Goal: Task Accomplishment & Management: Manage account settings

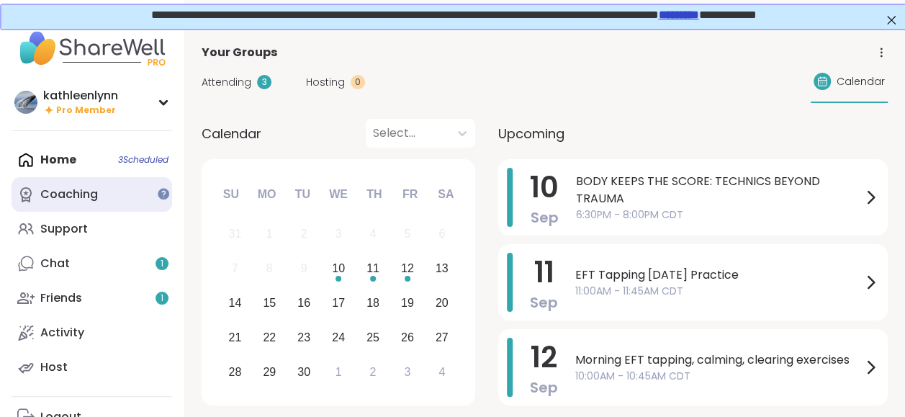
click at [84, 197] on div "Coaching" at bounding box center [69, 194] width 58 height 16
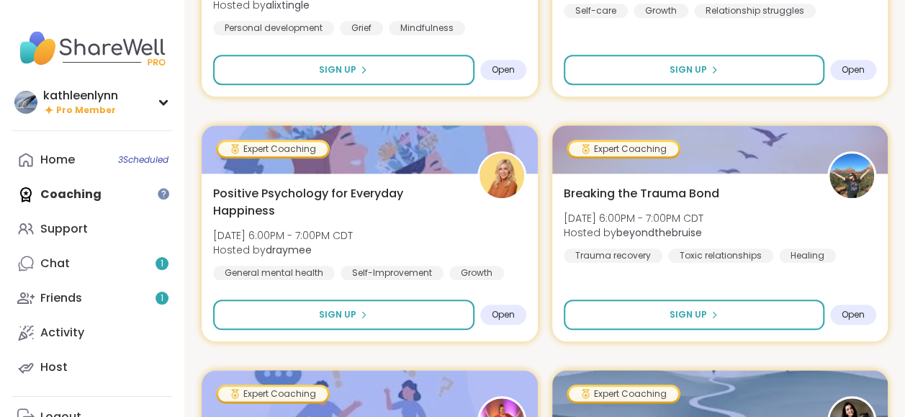
scroll to position [633, 0]
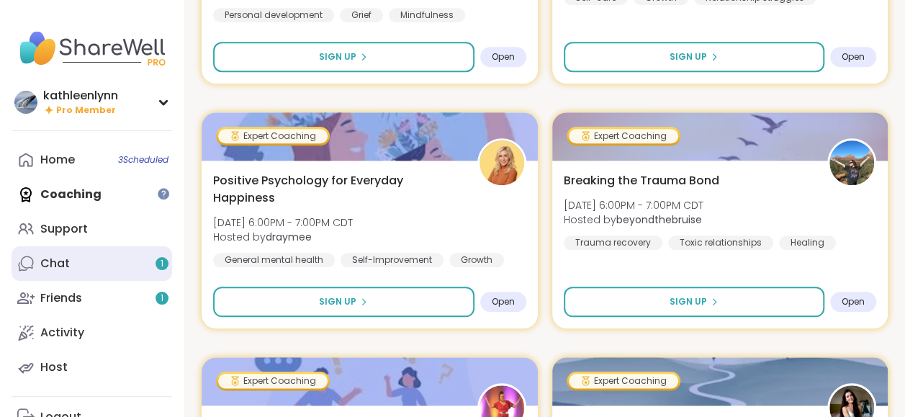
click at [80, 260] on link "Chat 1" at bounding box center [92, 263] width 160 height 35
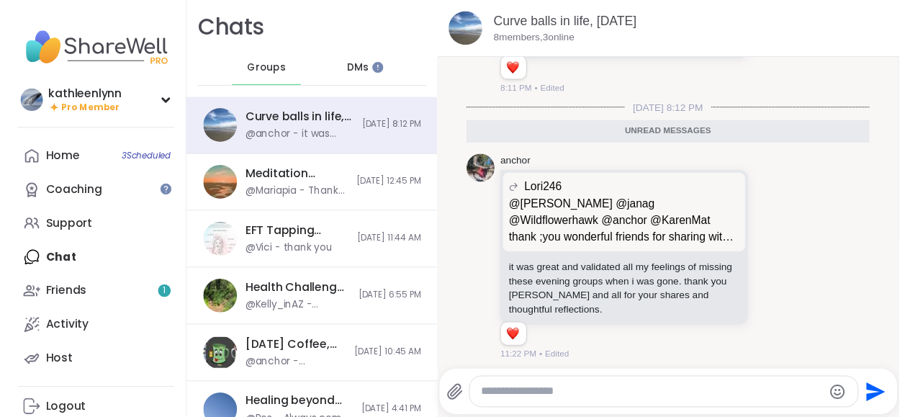
scroll to position [2157, 0]
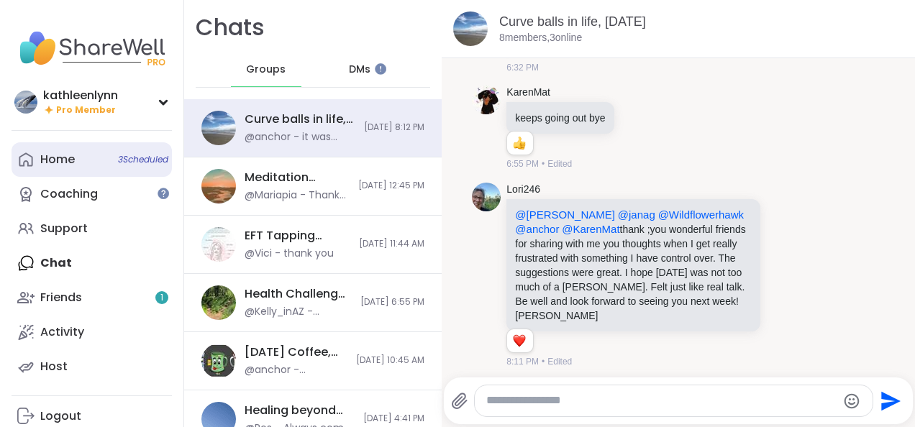
click at [129, 156] on span "3 Scheduled" at bounding box center [143, 160] width 50 height 12
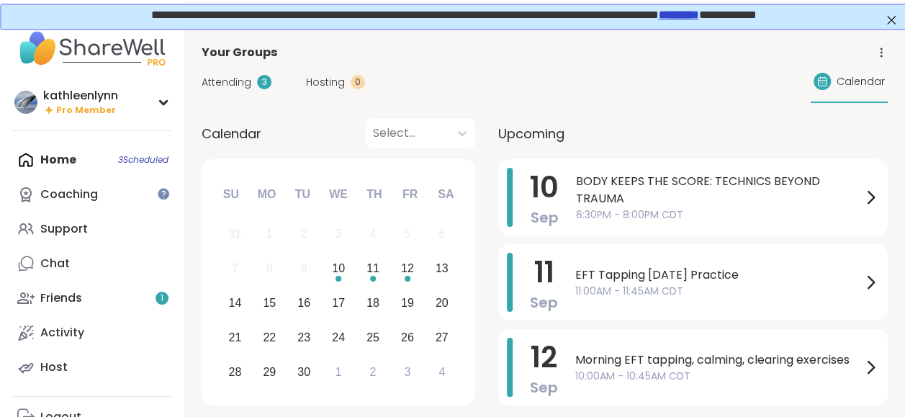
click at [223, 81] on span "Attending" at bounding box center [226, 82] width 50 height 15
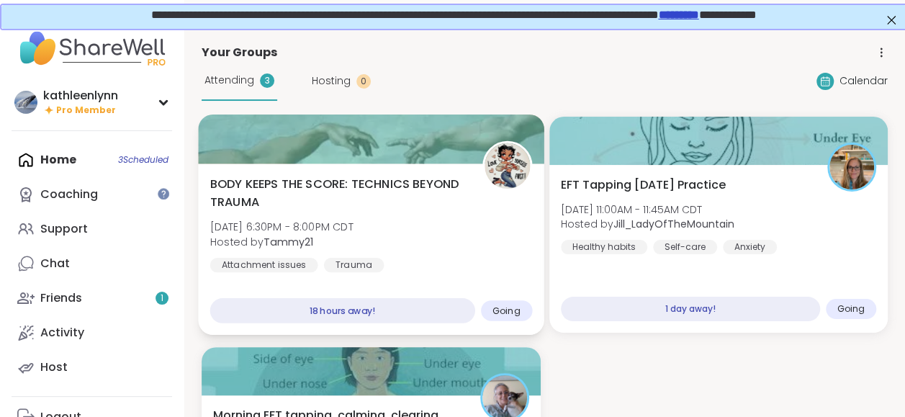
click at [384, 132] on div at bounding box center [370, 138] width 345 height 49
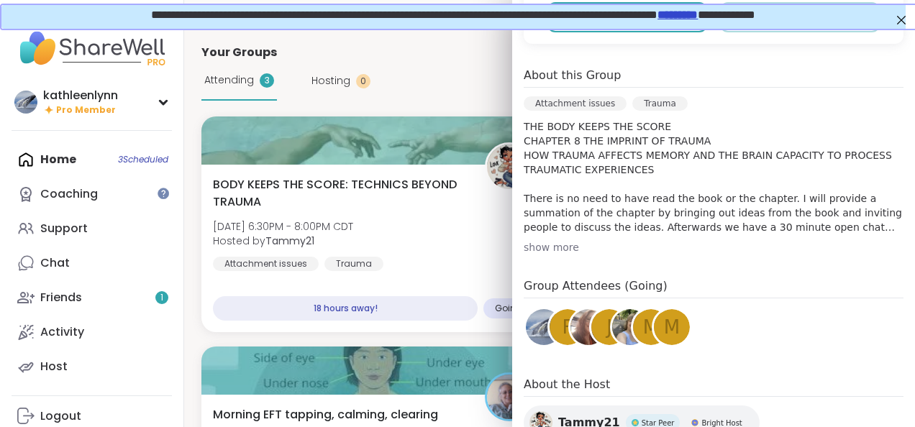
scroll to position [441, 0]
